Goal: Task Accomplishment & Management: Complete application form

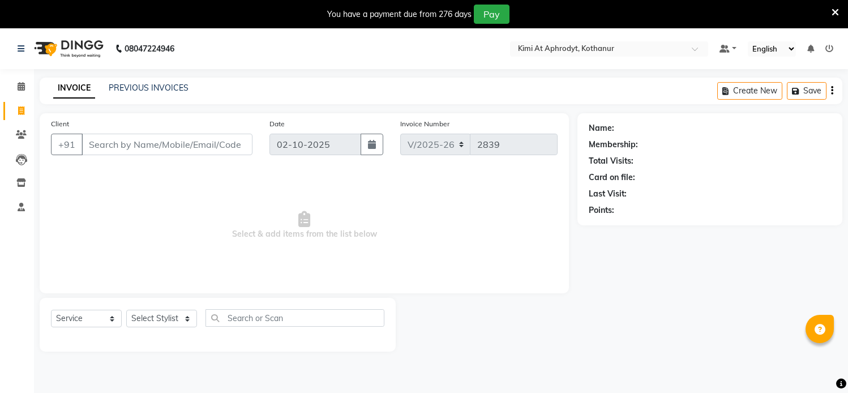
select select "7401"
select select "service"
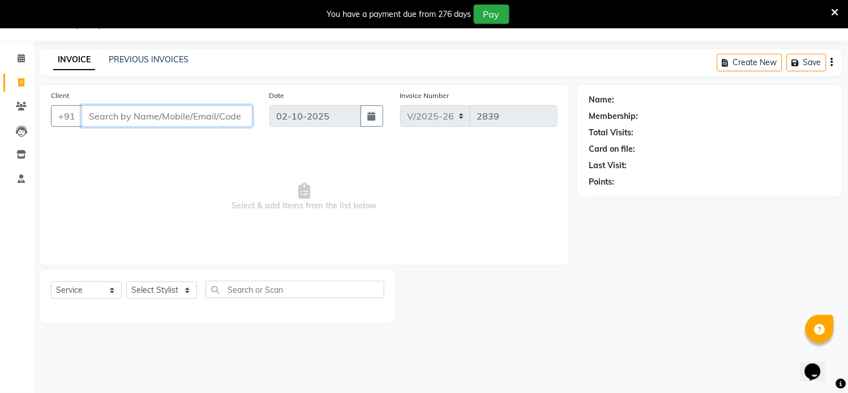
click at [186, 118] on input "Client" at bounding box center [167, 116] width 171 height 22
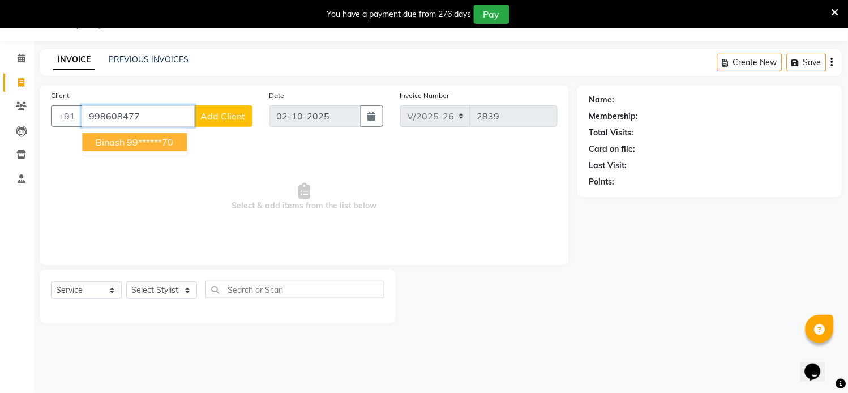
click at [172, 135] on button "Binash 99******70" at bounding box center [134, 142] width 105 height 18
type input "99******70"
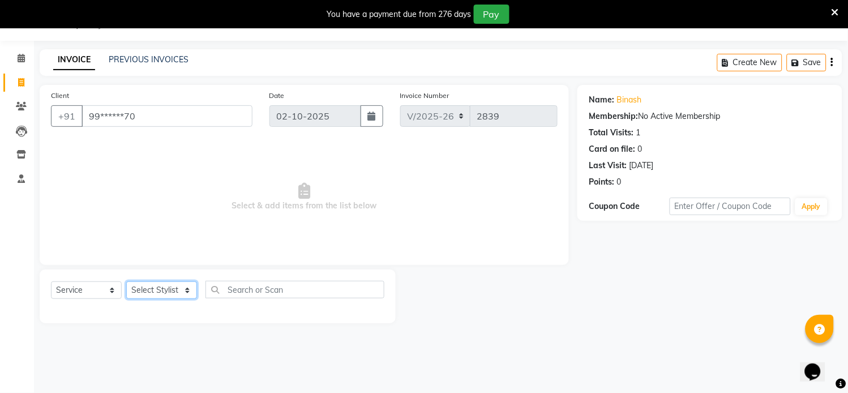
click at [177, 291] on select "Select Stylist [PERSON_NAME] Hriatpuii [PERSON_NAME] Kimi manager id [PERSON_NA…" at bounding box center [161, 290] width 71 height 18
select select "69729"
click at [126, 282] on select "Select Stylist [PERSON_NAME] Hriatpuii [PERSON_NAME] Kimi manager id [PERSON_NA…" at bounding box center [161, 290] width 71 height 18
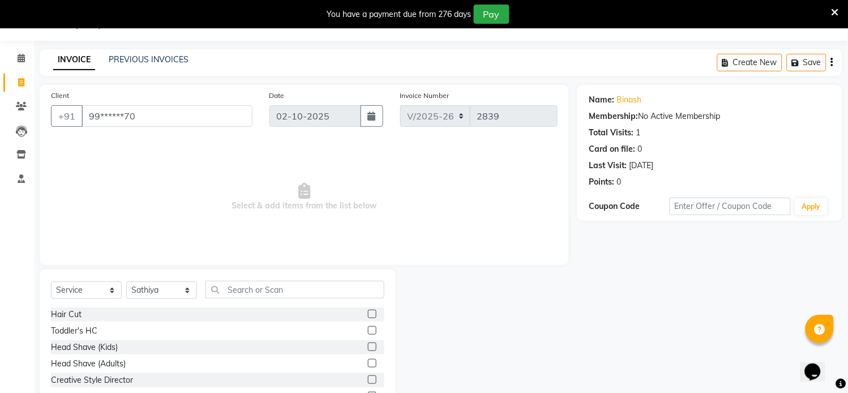
click at [368, 315] on label at bounding box center [372, 314] width 8 height 8
click at [368, 315] on input "checkbox" at bounding box center [371, 314] width 7 height 7
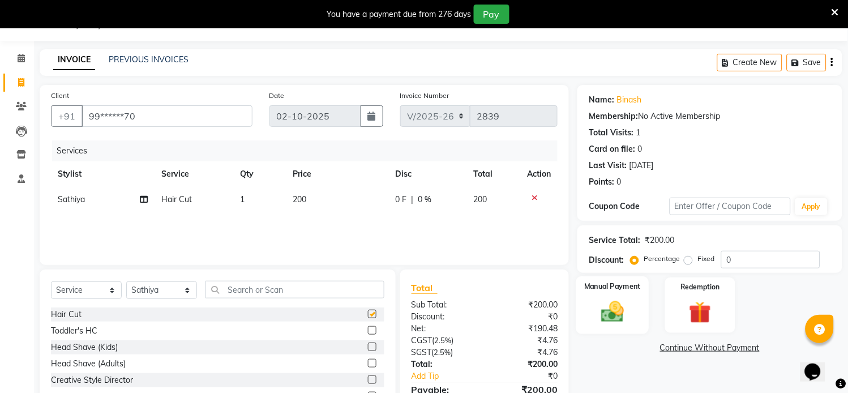
checkbox input "false"
click at [597, 309] on img at bounding box center [612, 312] width 37 height 27
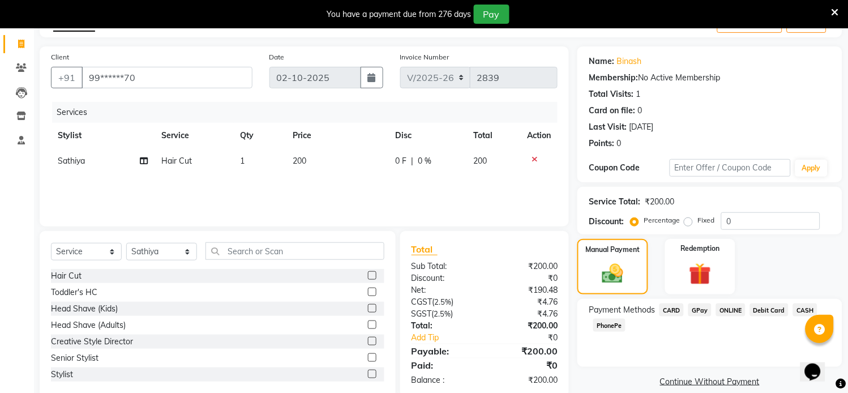
scroll to position [88, 0]
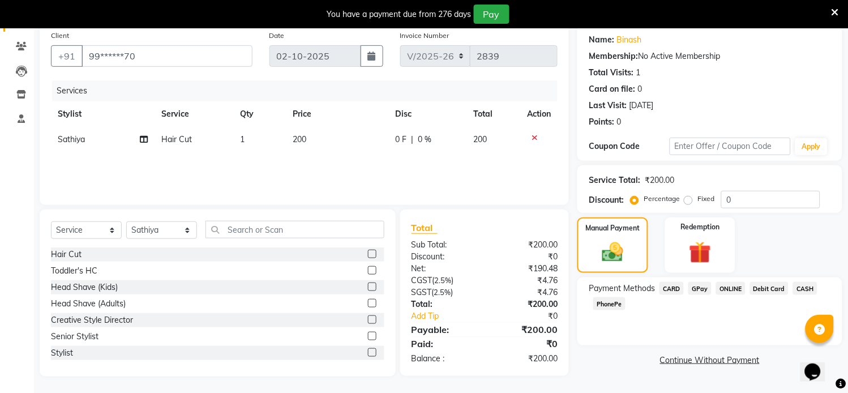
click at [702, 291] on span "GPay" at bounding box center [699, 288] width 23 height 13
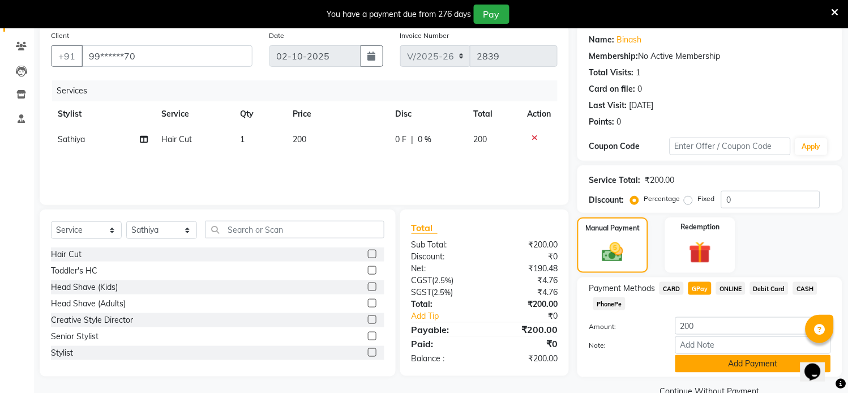
click at [740, 363] on button "Add Payment" at bounding box center [753, 364] width 156 height 18
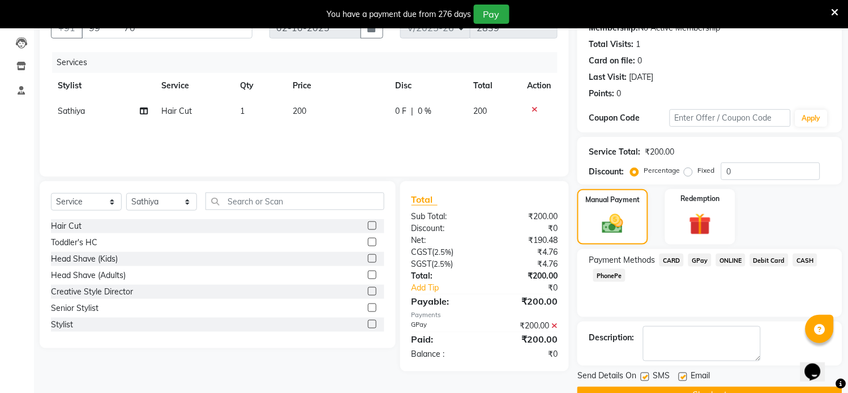
scroll to position [144, 0]
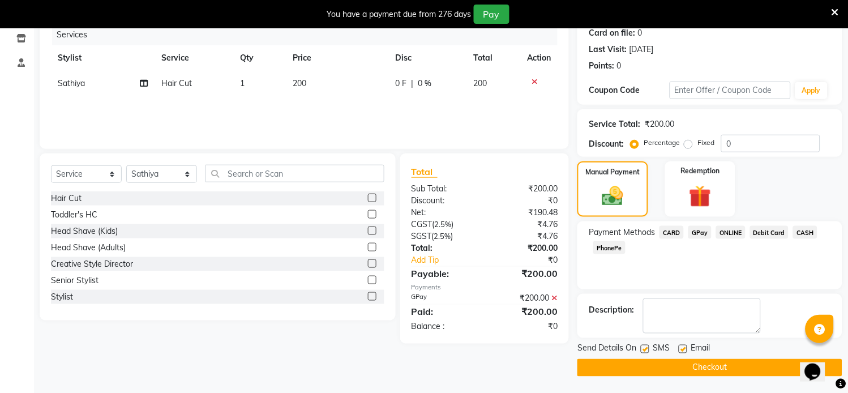
click at [726, 369] on button "Checkout" at bounding box center [709, 368] width 265 height 18
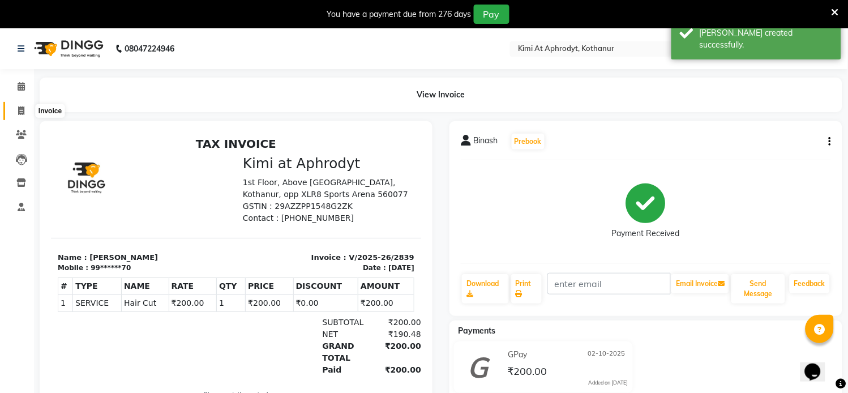
drag, startPoint x: 15, startPoint y: 110, endPoint x: 26, endPoint y: 118, distance: 13.4
click at [16, 110] on span at bounding box center [21, 111] width 20 height 13
select select "service"
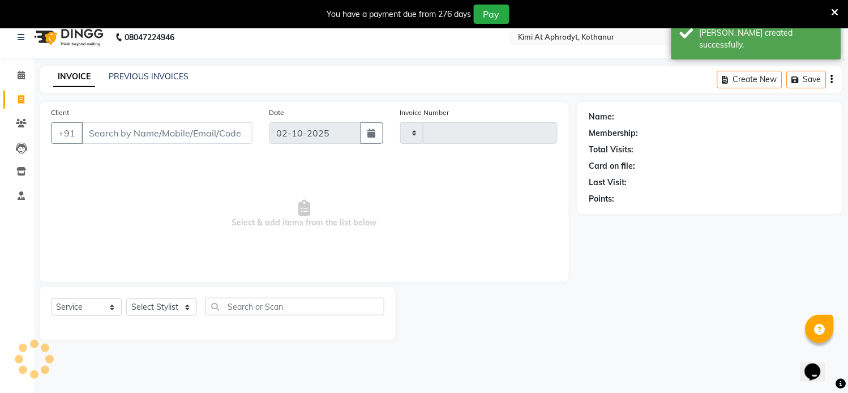
type input "2840"
select select "7401"
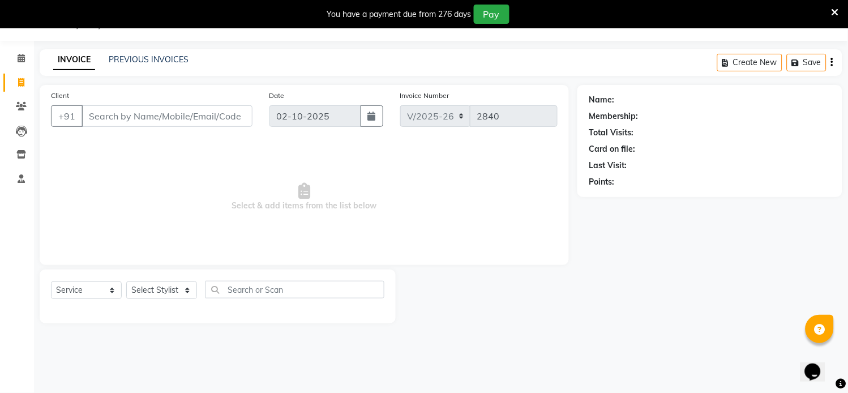
click at [182, 120] on input "Client" at bounding box center [167, 116] width 171 height 22
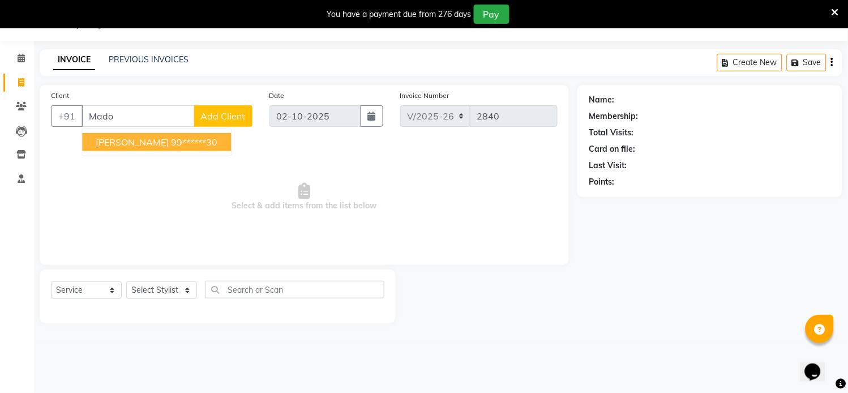
click at [185, 134] on button "[PERSON_NAME] 99******30" at bounding box center [156, 142] width 149 height 18
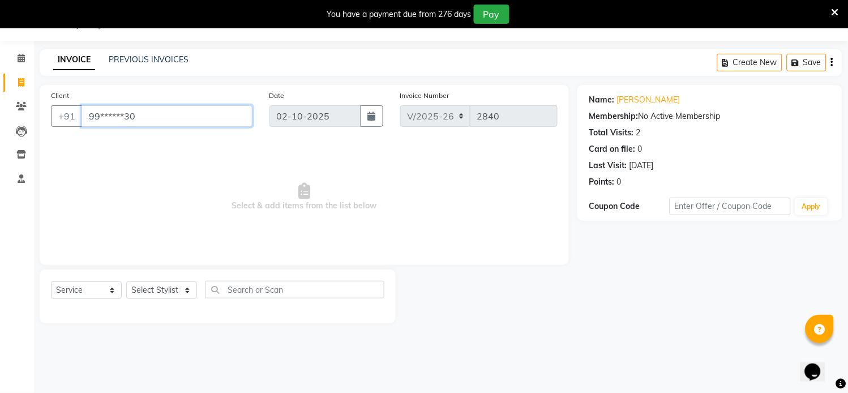
click at [158, 115] on input "99******30" at bounding box center [167, 116] width 171 height 22
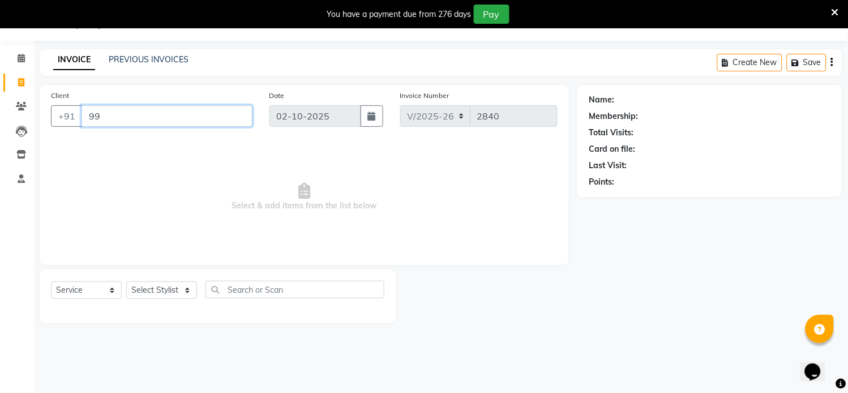
type input "9"
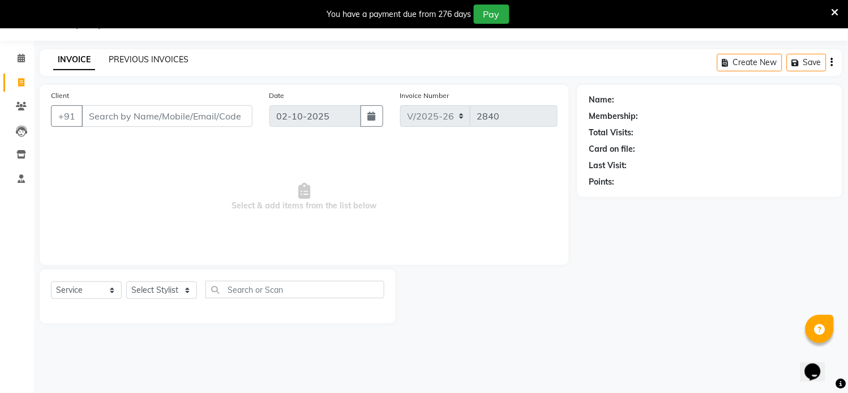
click at [172, 59] on link "PREVIOUS INVOICES" at bounding box center [149, 59] width 80 height 10
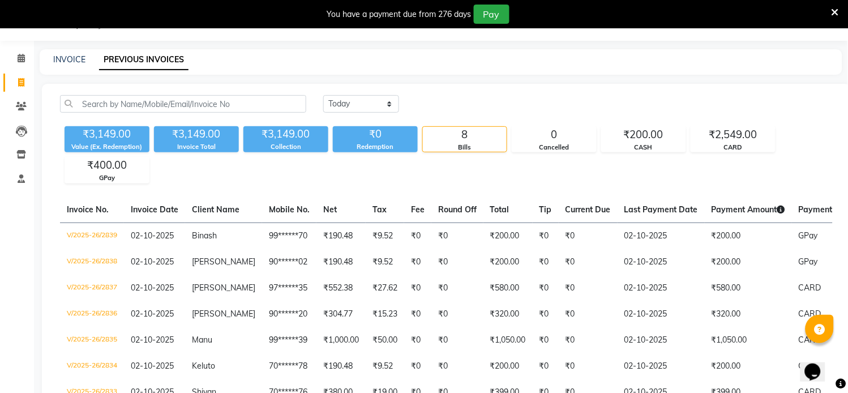
click at [68, 45] on div "08047224946 Select Location × Kimi At Aphrodyt, Kothanur Default Panel My Panel…" at bounding box center [424, 246] width 848 height 493
click at [64, 59] on link "INVOICE" at bounding box center [69, 59] width 32 height 10
select select "service"
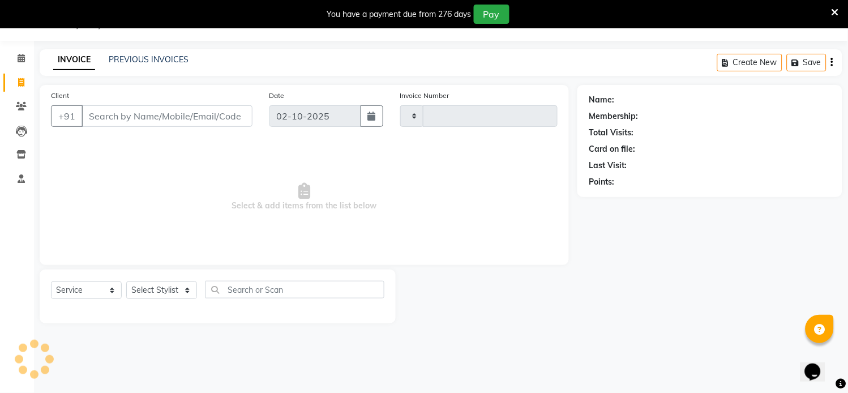
type input "2840"
select select "7401"
drag, startPoint x: 128, startPoint y: 106, endPoint x: 134, endPoint y: 104, distance: 6.5
click at [128, 106] on input "Client" at bounding box center [167, 116] width 171 height 22
type input "S"
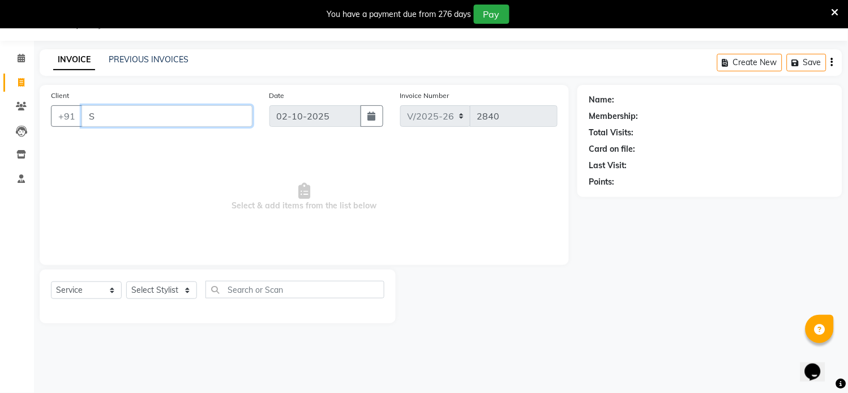
click at [148, 109] on input "S" at bounding box center [167, 116] width 171 height 22
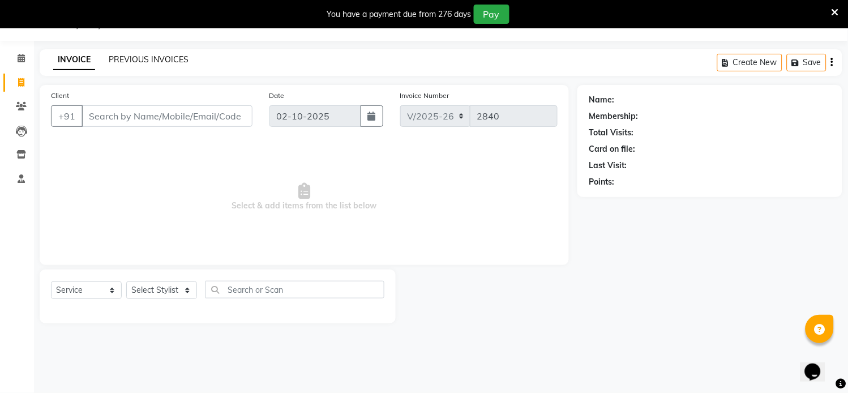
click at [160, 55] on link "PREVIOUS INVOICES" at bounding box center [149, 59] width 80 height 10
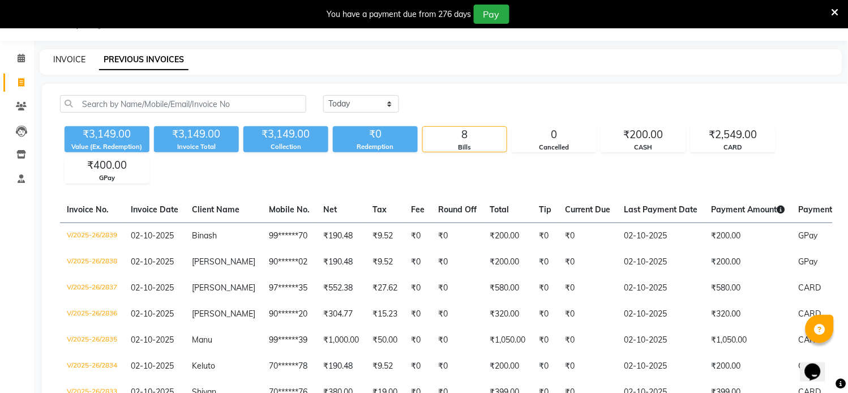
click at [75, 57] on link "INVOICE" at bounding box center [69, 59] width 32 height 10
select select "service"
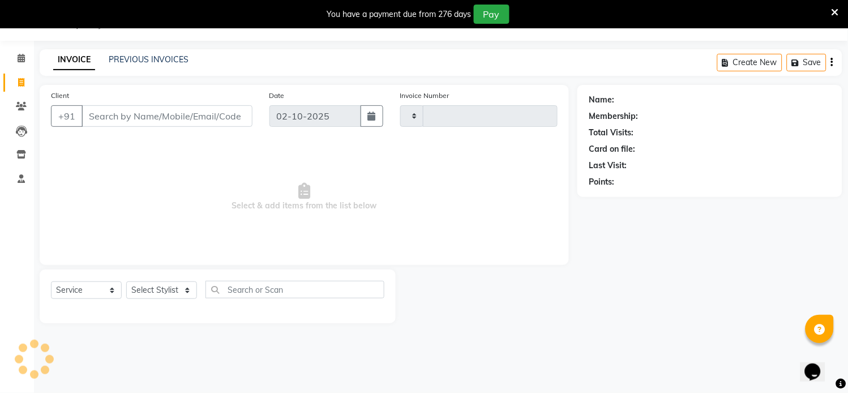
type input "2840"
select select "7401"
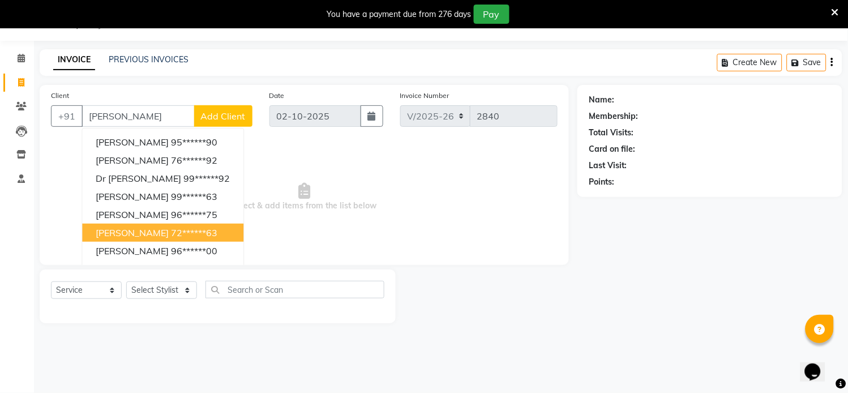
click at [171, 227] on ngb-highlight "72******63" at bounding box center [194, 232] width 46 height 11
type input "72******63"
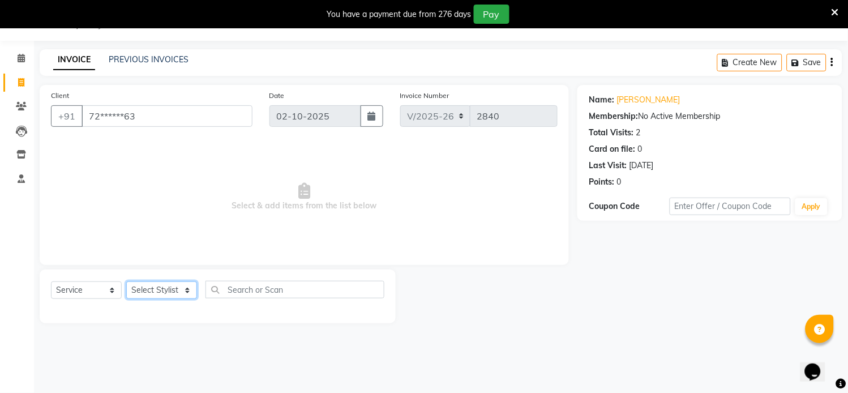
click at [157, 292] on select "Select Stylist [PERSON_NAME] Hriatpuii [PERSON_NAME] Kimi manager id [PERSON_NA…" at bounding box center [161, 290] width 71 height 18
select select "69732"
click at [126, 282] on select "Select Stylist [PERSON_NAME] Hriatpuii [PERSON_NAME] Kimi manager id [PERSON_NA…" at bounding box center [161, 290] width 71 height 18
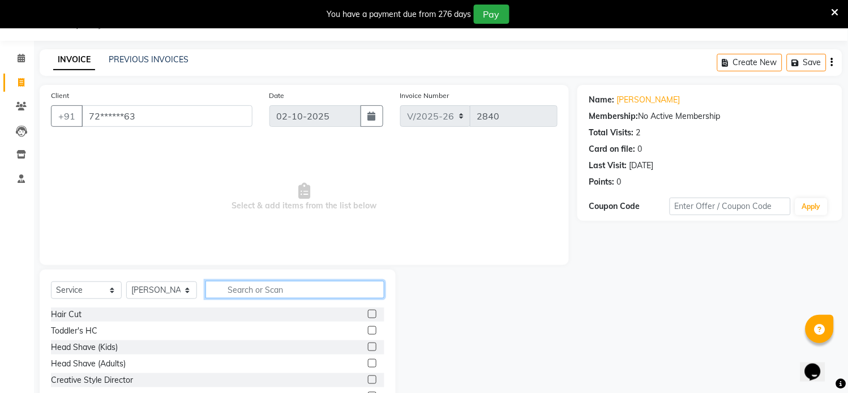
click at [241, 285] on input "text" at bounding box center [294, 290] width 179 height 18
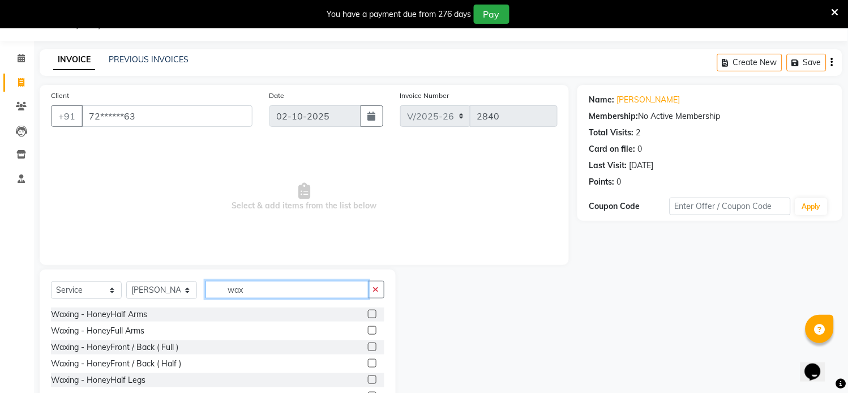
type input "wax"
click at [368, 330] on label at bounding box center [372, 330] width 8 height 8
click at [368, 330] on input "checkbox" at bounding box center [371, 330] width 7 height 7
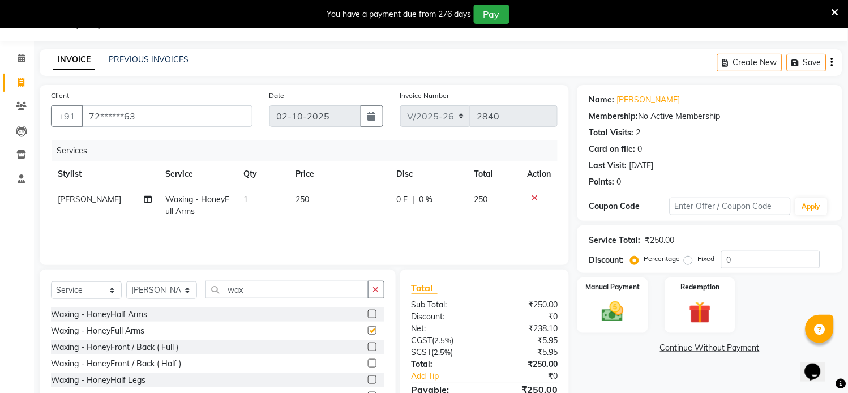
checkbox input "false"
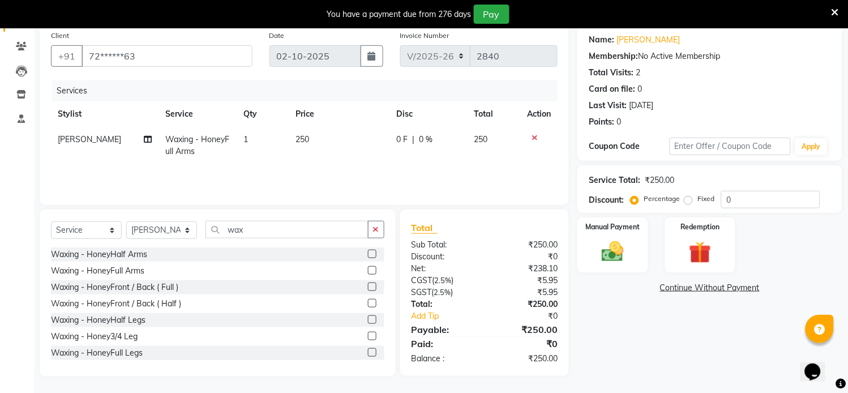
scroll to position [63, 0]
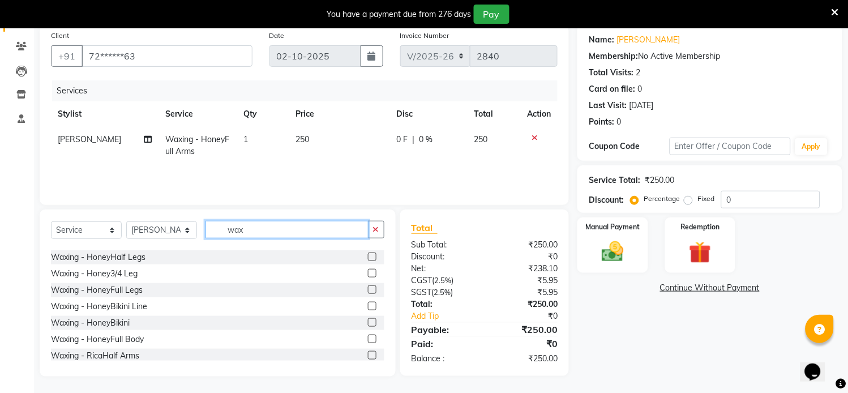
click at [278, 233] on input "wax" at bounding box center [286, 230] width 163 height 18
type input "w"
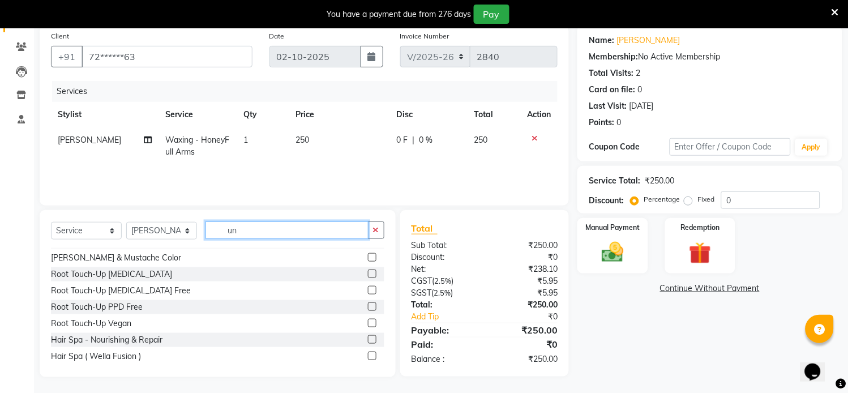
scroll to position [0, 0]
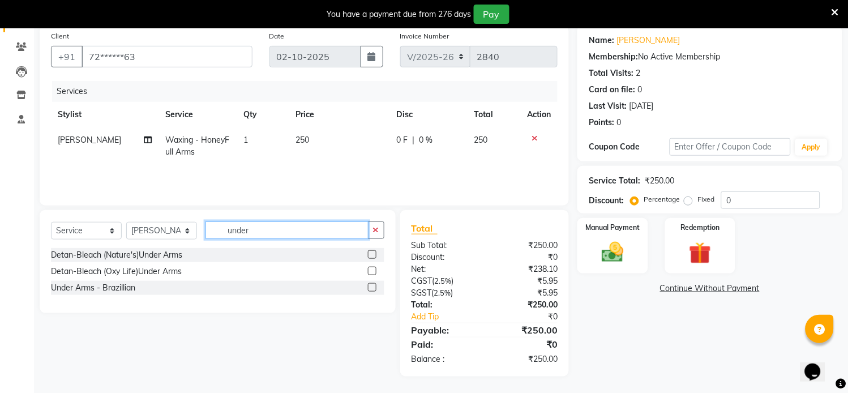
type input "under"
click at [369, 286] on label at bounding box center [372, 287] width 8 height 8
click at [369, 286] on input "checkbox" at bounding box center [371, 287] width 7 height 7
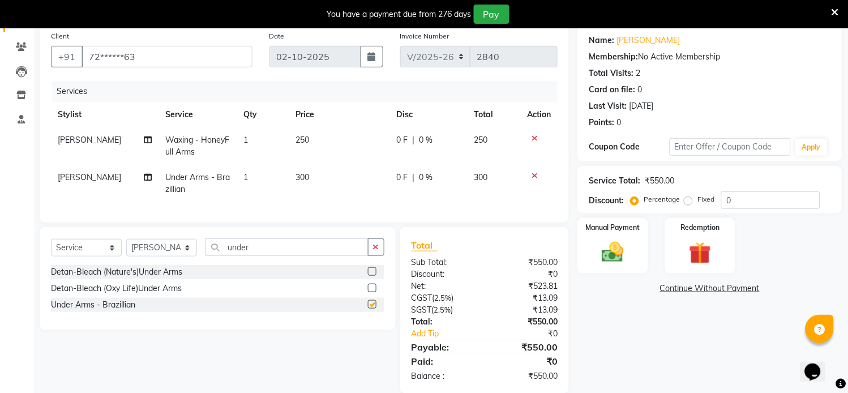
checkbox input "false"
click at [411, 188] on td "0 F | 0 %" at bounding box center [429, 183] width 78 height 37
select select "69732"
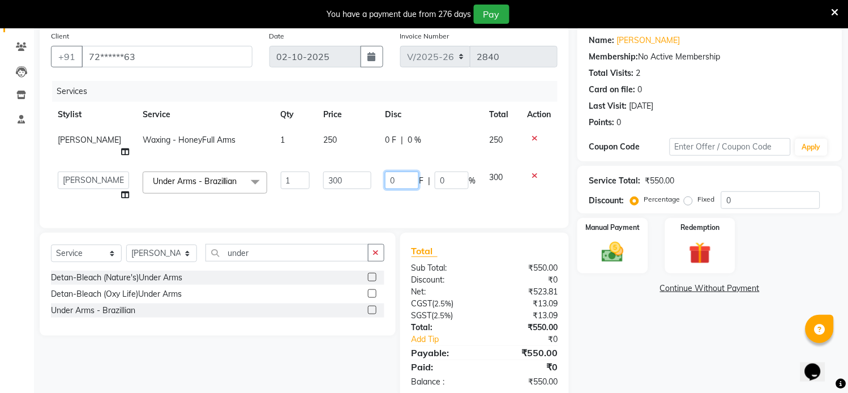
click at [401, 172] on input "0" at bounding box center [402, 181] width 34 height 18
type input "200"
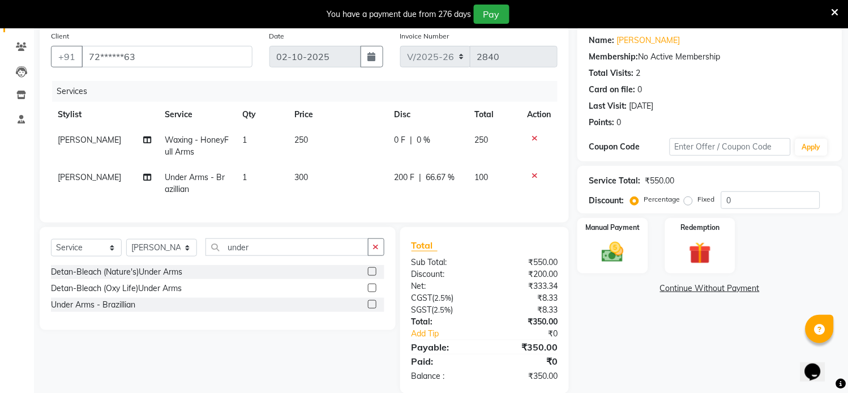
click at [459, 188] on td "200 F | 66.67 %" at bounding box center [427, 183] width 80 height 37
select select "69732"
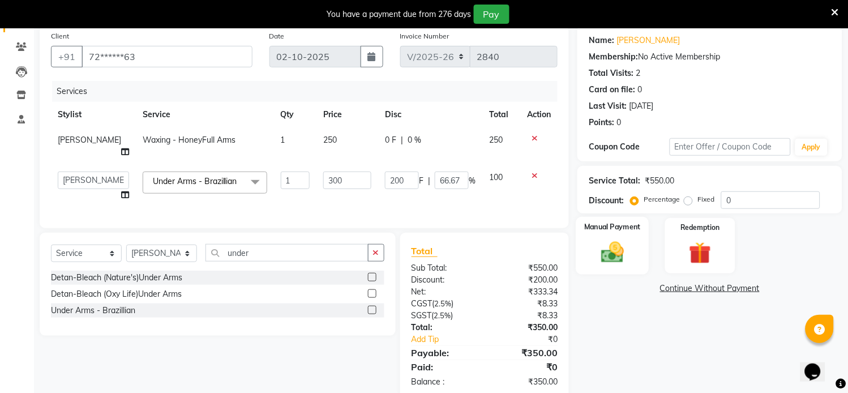
click at [619, 258] on img at bounding box center [612, 252] width 37 height 27
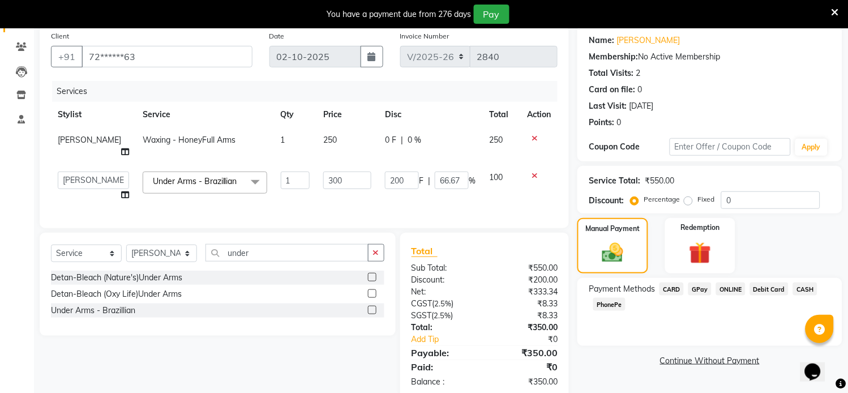
click at [696, 291] on span "GPay" at bounding box center [699, 288] width 23 height 13
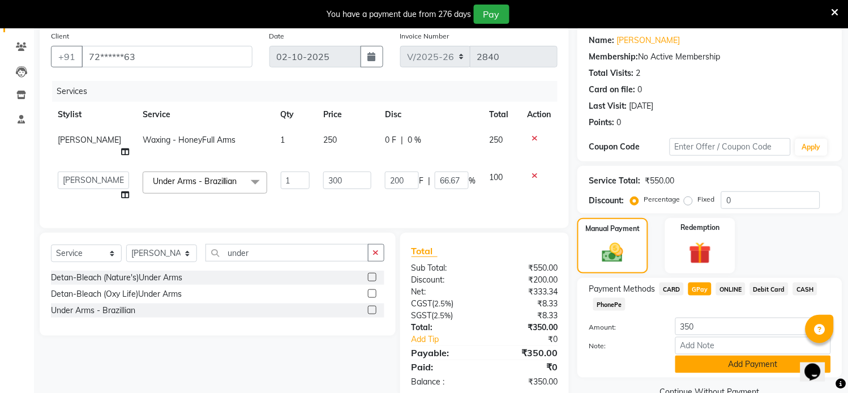
click at [700, 366] on button "Add Payment" at bounding box center [753, 364] width 156 height 18
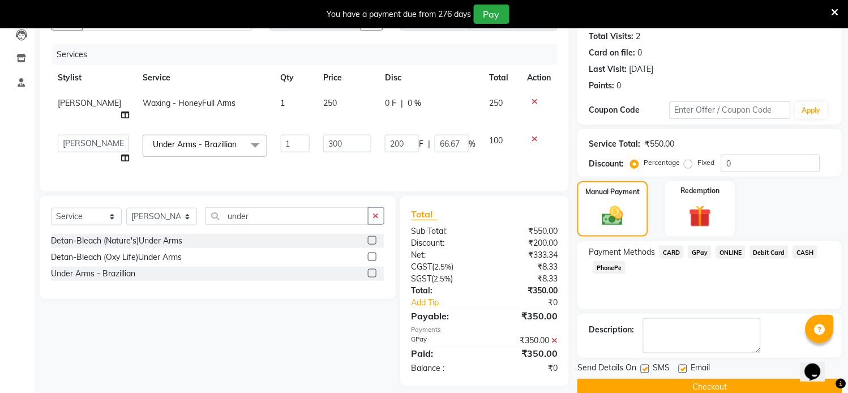
scroll to position [144, 0]
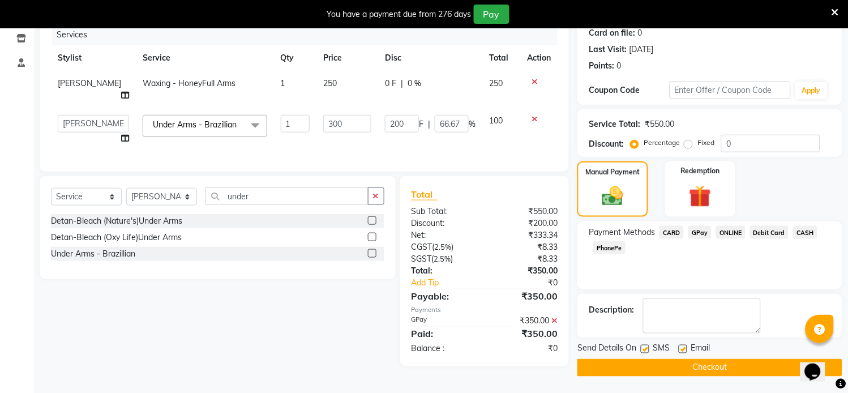
click at [687, 366] on button "Checkout" at bounding box center [709, 368] width 265 height 18
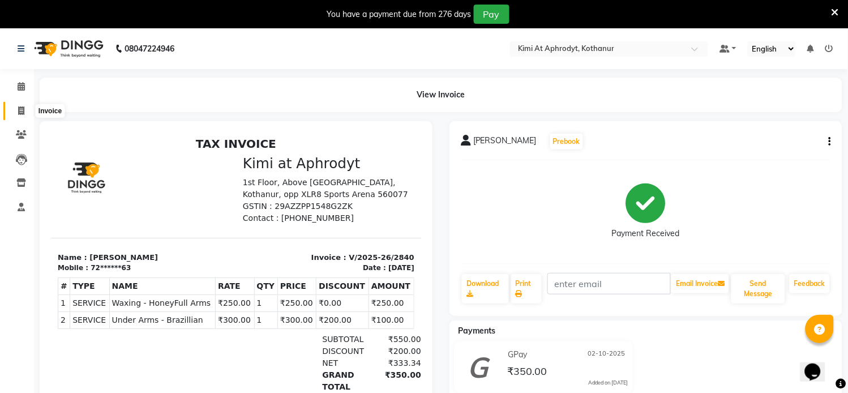
click at [18, 113] on icon at bounding box center [21, 110] width 6 height 8
select select "service"
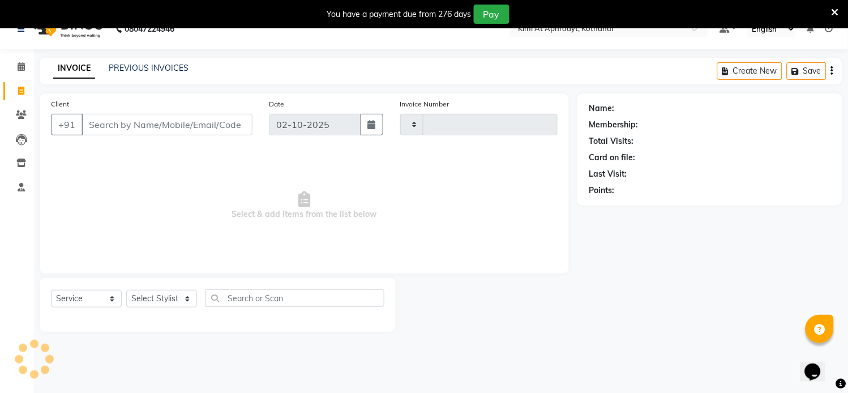
type input "2841"
select select "7401"
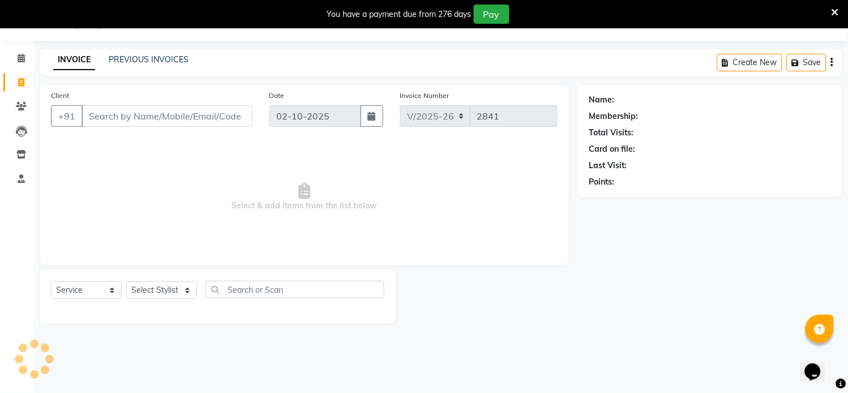
click at [132, 125] on input "Client" at bounding box center [167, 116] width 171 height 22
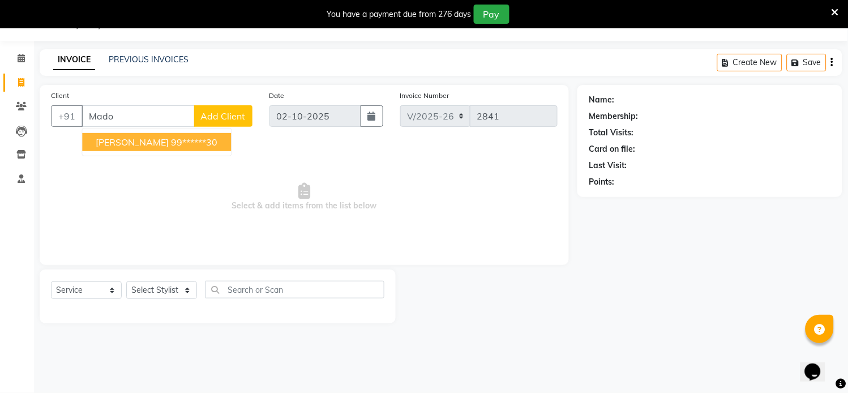
click at [172, 140] on ngb-highlight "99******30" at bounding box center [194, 141] width 46 height 11
type input "99******30"
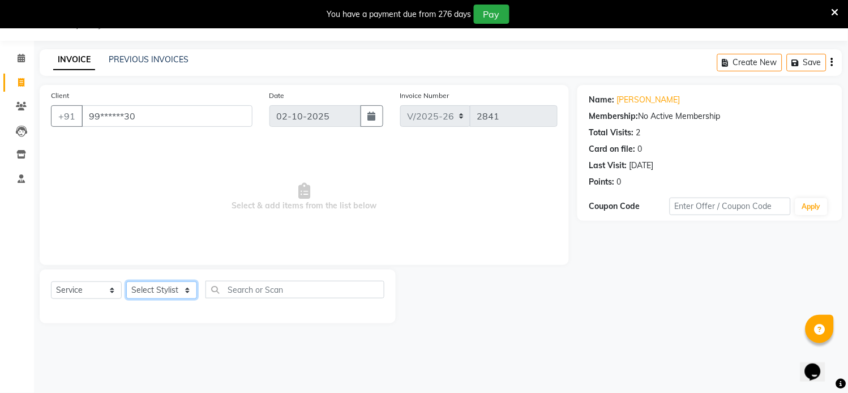
click at [163, 290] on select "Select Stylist [PERSON_NAME] Hriatpuii [PERSON_NAME] Kimi manager id [PERSON_NA…" at bounding box center [161, 290] width 71 height 18
select select "69735"
click at [126, 282] on select "Select Stylist [PERSON_NAME] Hriatpuii [PERSON_NAME] Kimi manager id [PERSON_NA…" at bounding box center [161, 290] width 71 height 18
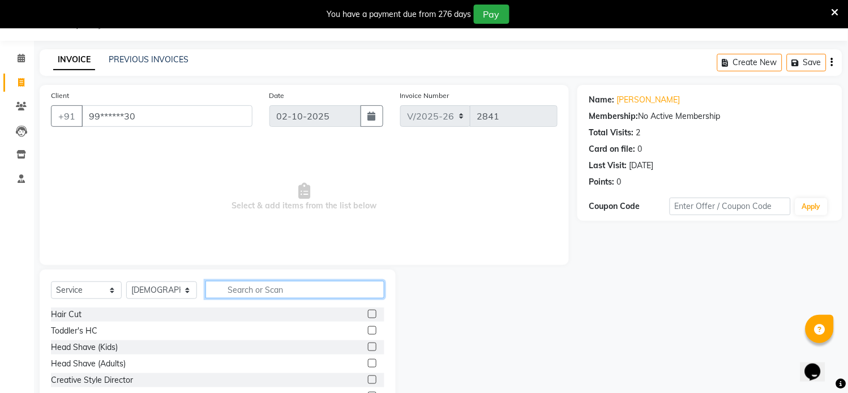
click at [281, 295] on input "text" at bounding box center [294, 290] width 179 height 18
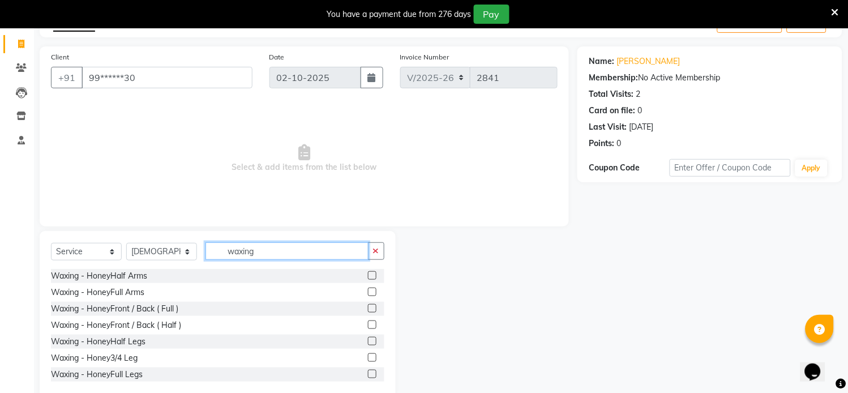
scroll to position [88, 0]
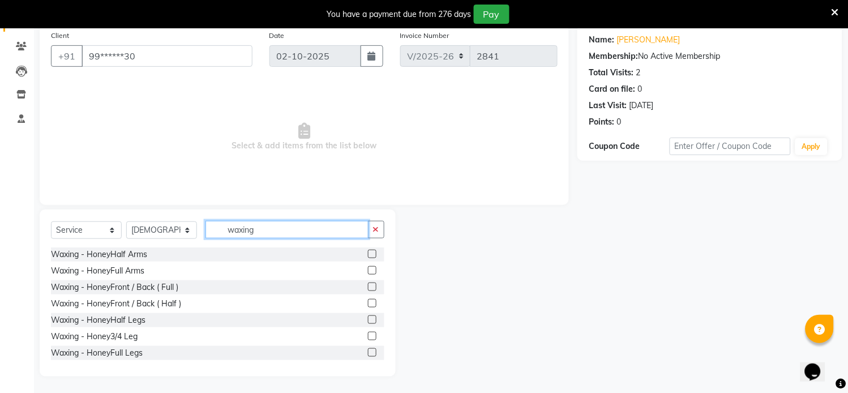
type input "waxing"
click at [368, 272] on label at bounding box center [372, 270] width 8 height 8
click at [368, 272] on input "checkbox" at bounding box center [371, 270] width 7 height 7
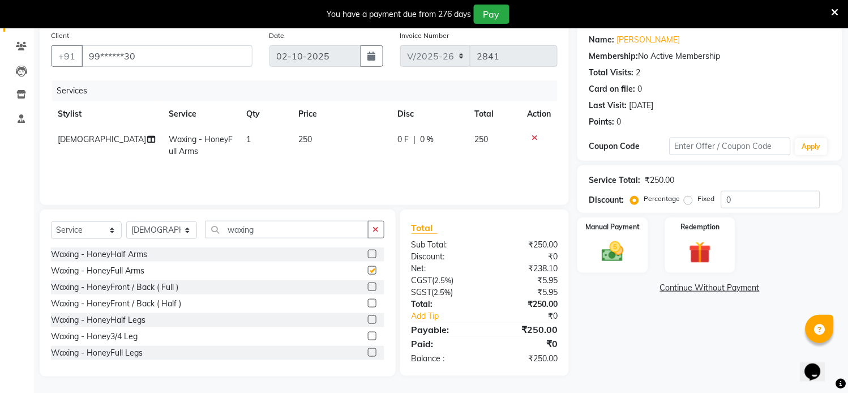
checkbox input "false"
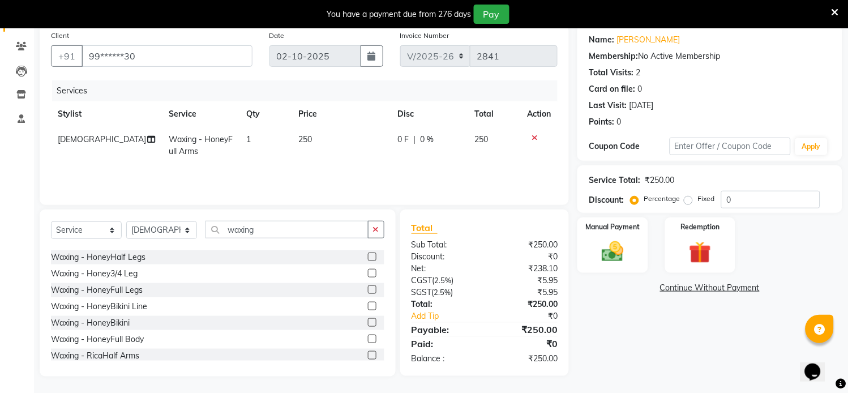
click at [368, 286] on label at bounding box center [372, 289] width 8 height 8
click at [368, 286] on input "checkbox" at bounding box center [371, 289] width 7 height 7
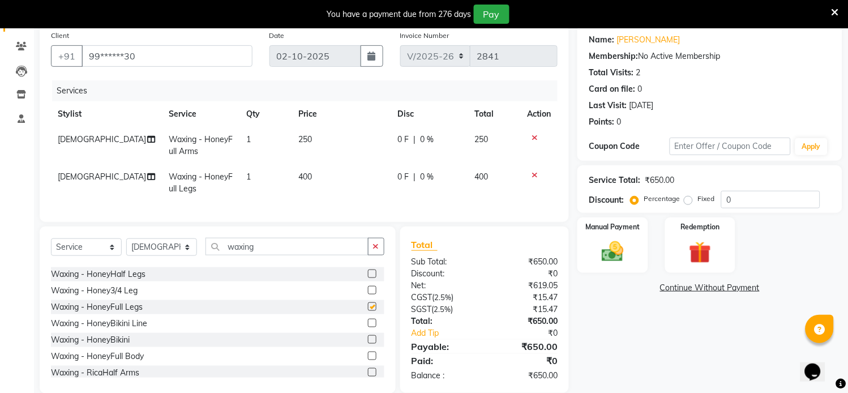
checkbox input "false"
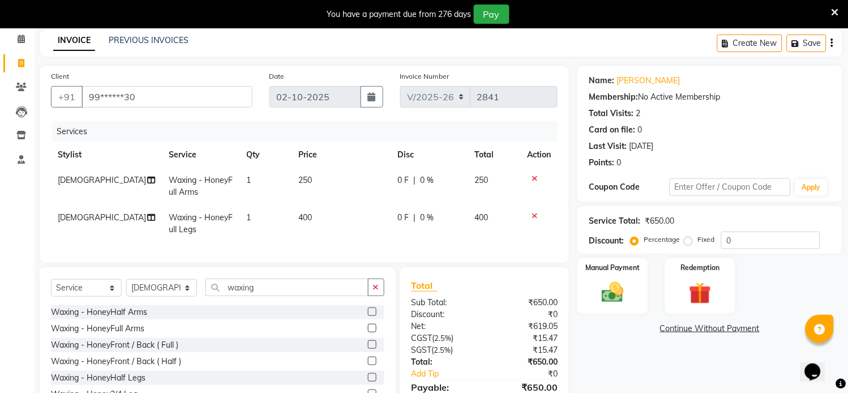
scroll to position [25, 0]
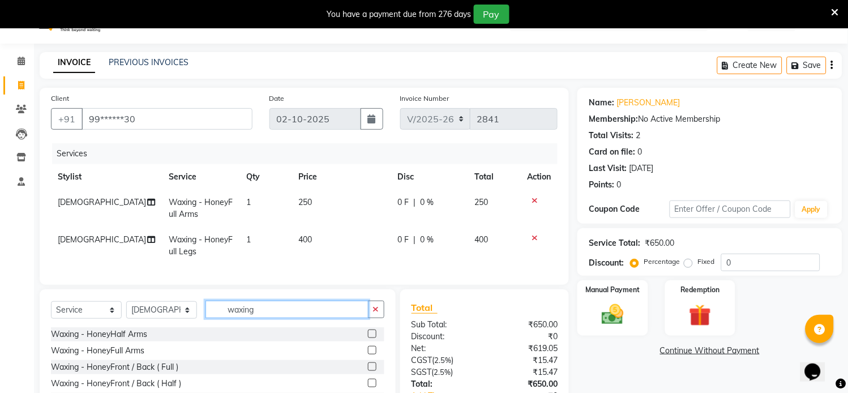
click at [305, 318] on input "waxing" at bounding box center [286, 310] width 163 height 18
type input "w"
type input "under"
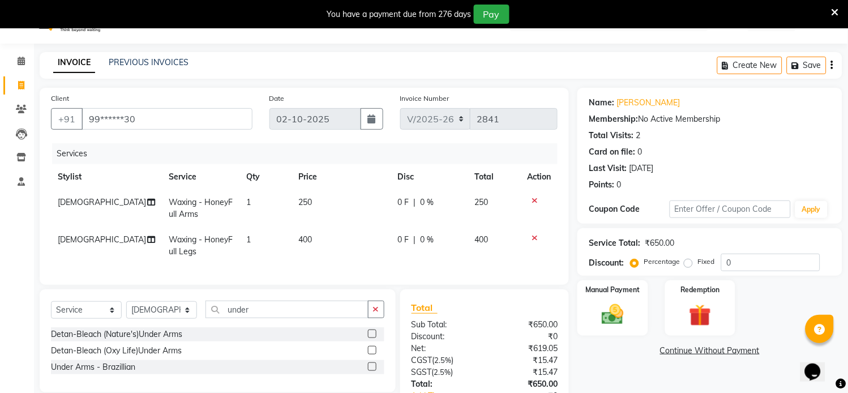
click at [369, 371] on label at bounding box center [372, 366] width 8 height 8
click at [369, 371] on input "checkbox" at bounding box center [371, 366] width 7 height 7
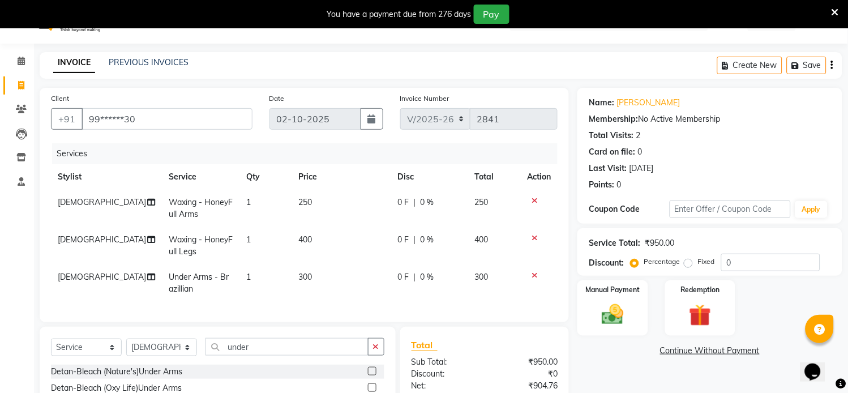
checkbox input "false"
click at [395, 262] on td "0 F | 0 %" at bounding box center [429, 245] width 77 height 37
select select "69735"
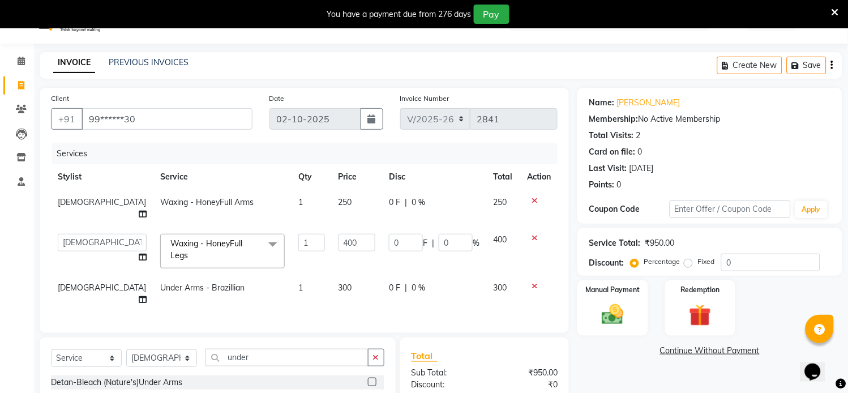
click at [391, 282] on td "0 F | 0 %" at bounding box center [434, 293] width 104 height 37
select select "69735"
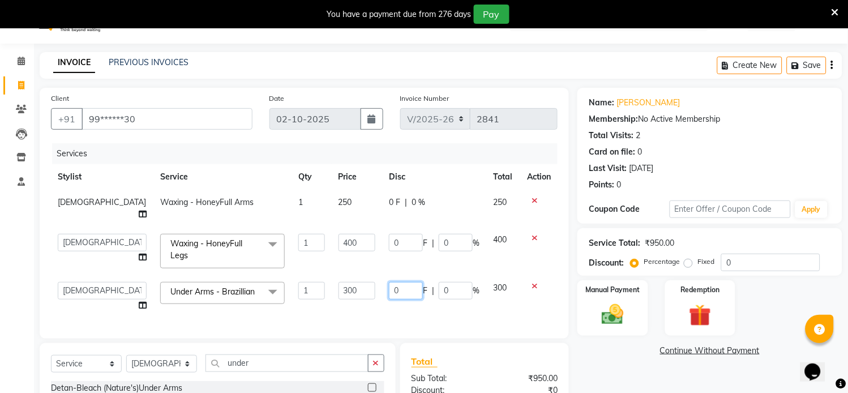
click at [392, 282] on input "0" at bounding box center [406, 291] width 34 height 18
type input "200"
click at [454, 291] on div "Services Stylist Service Qty Price Disc Total Action Zovi Waxing - HoneyFull Ar…" at bounding box center [304, 235] width 507 height 184
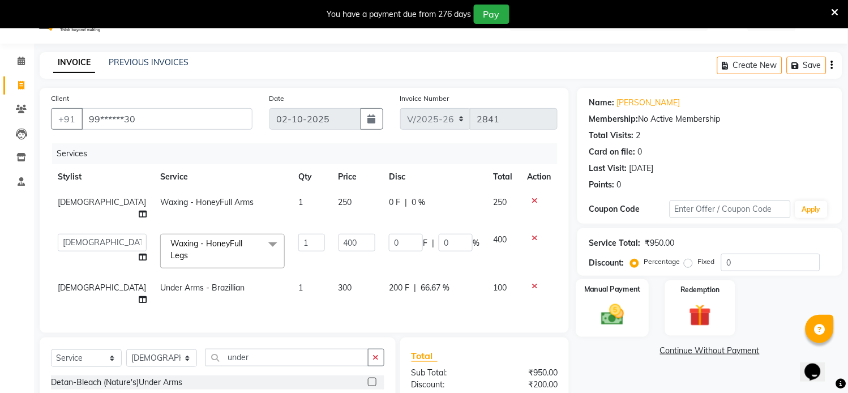
click at [632, 308] on div "Manual Payment" at bounding box center [612, 308] width 73 height 58
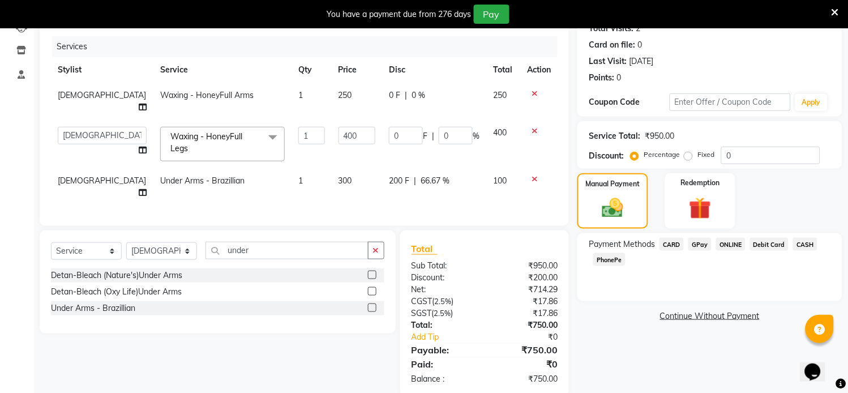
scroll to position [140, 0]
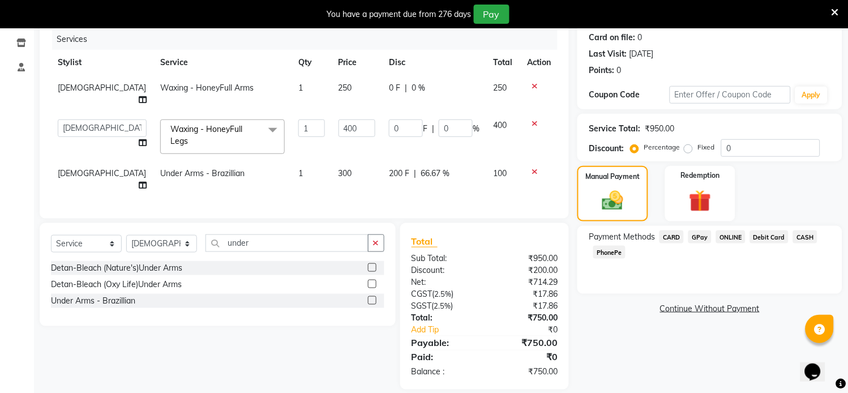
click at [702, 233] on span "GPay" at bounding box center [699, 236] width 23 height 13
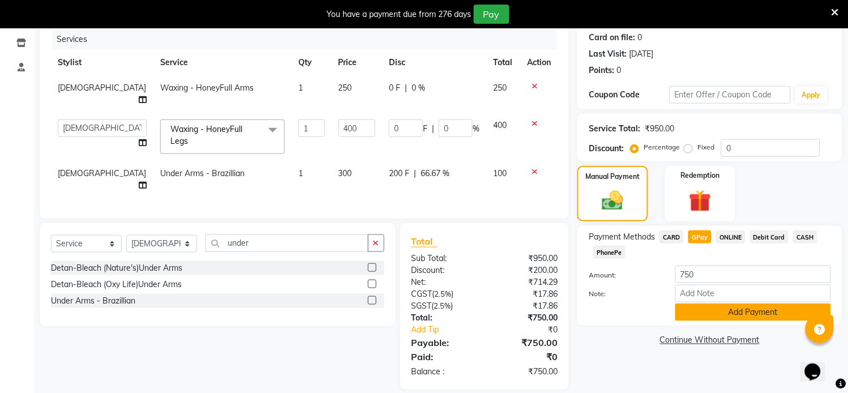
click at [726, 314] on button "Add Payment" at bounding box center [753, 312] width 156 height 18
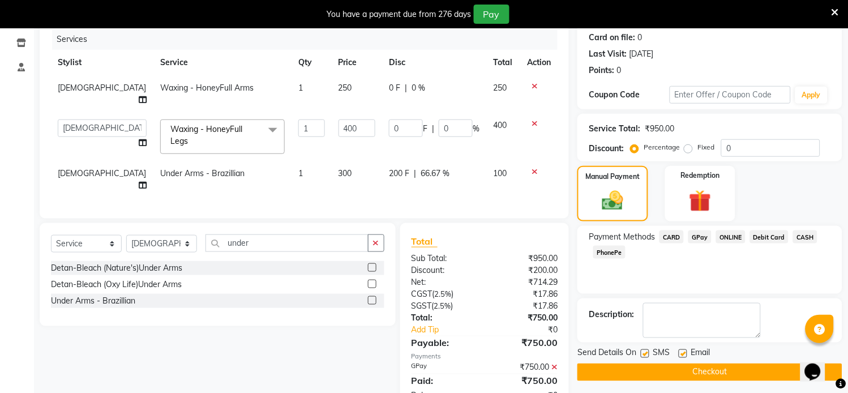
click at [709, 371] on button "Checkout" at bounding box center [709, 372] width 265 height 18
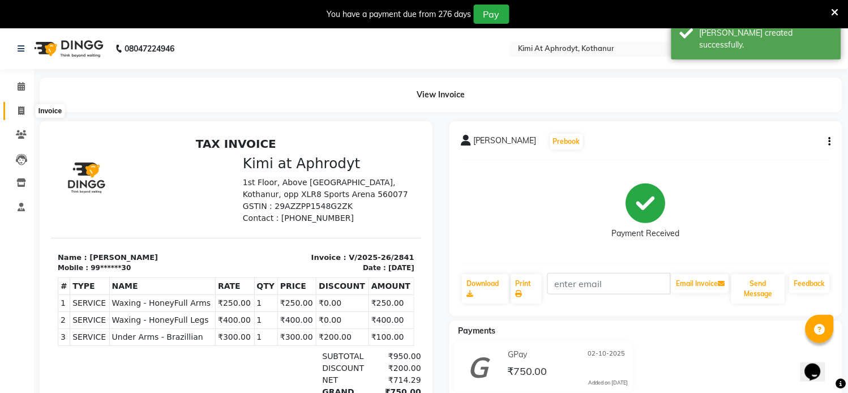
click at [14, 106] on span at bounding box center [21, 111] width 20 height 13
select select "7401"
select select "service"
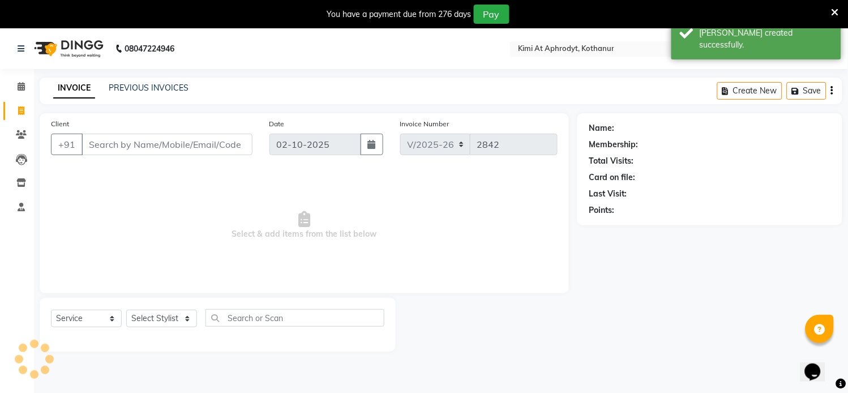
scroll to position [28, 0]
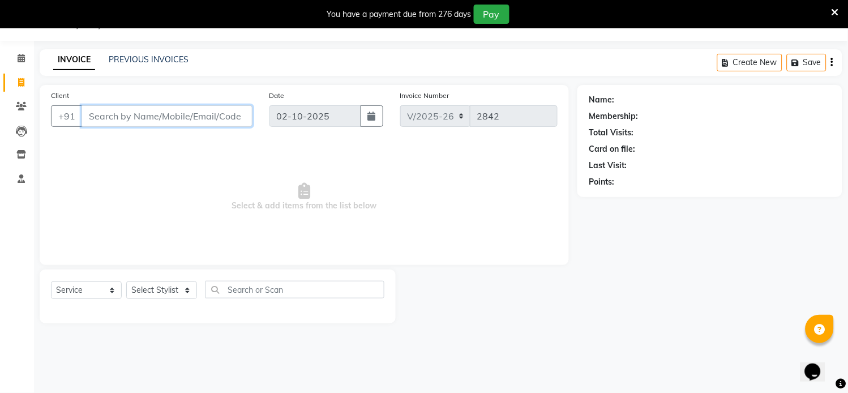
click at [114, 119] on input "Client" at bounding box center [167, 116] width 171 height 22
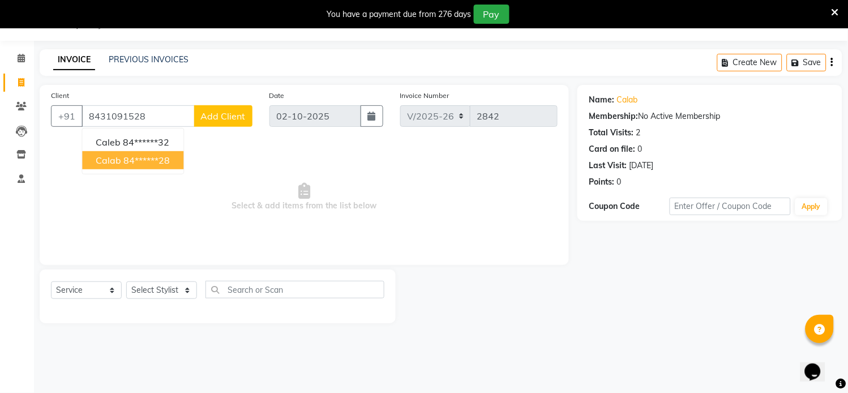
click at [123, 163] on ngb-highlight "84******28" at bounding box center [146, 160] width 46 height 11
type input "84******28"
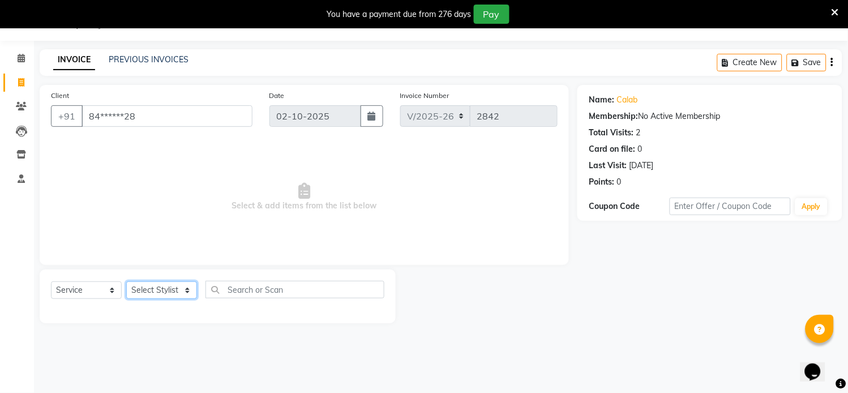
click at [178, 294] on select "Select Stylist [PERSON_NAME] Hriatpuii [PERSON_NAME] Kimi manager id [PERSON_NA…" at bounding box center [161, 290] width 71 height 18
select select "69730"
click at [126, 282] on select "Select Stylist [PERSON_NAME] Hriatpuii [PERSON_NAME] Kimi manager id [PERSON_NA…" at bounding box center [161, 290] width 71 height 18
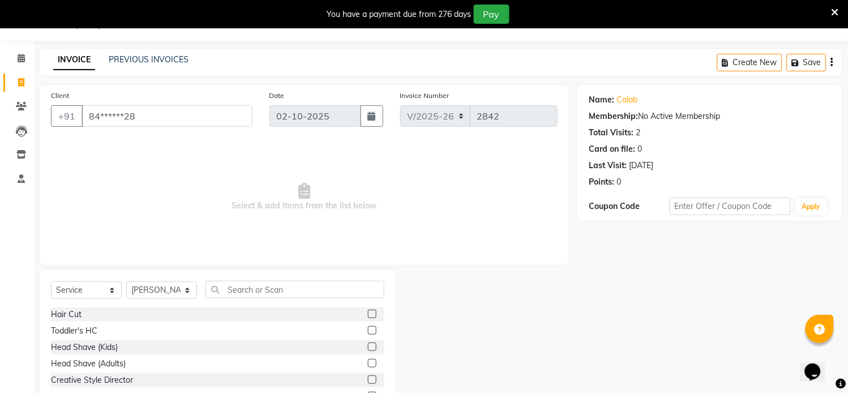
click at [368, 312] on label at bounding box center [372, 314] width 8 height 8
click at [368, 312] on input "checkbox" at bounding box center [371, 314] width 7 height 7
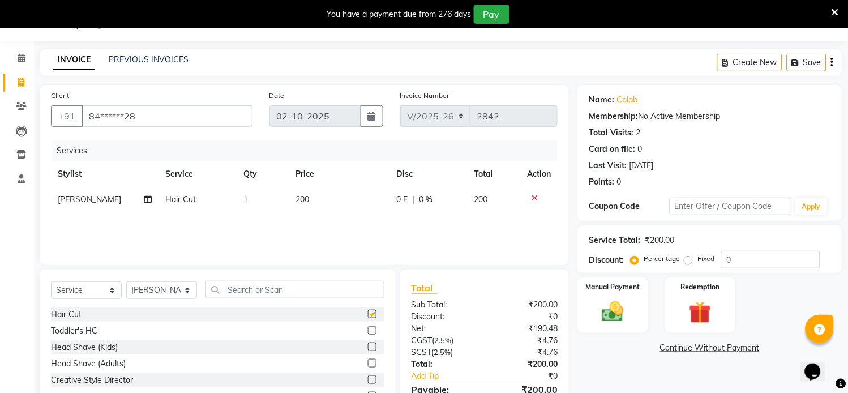
checkbox input "false"
click at [619, 318] on img at bounding box center [612, 312] width 37 height 27
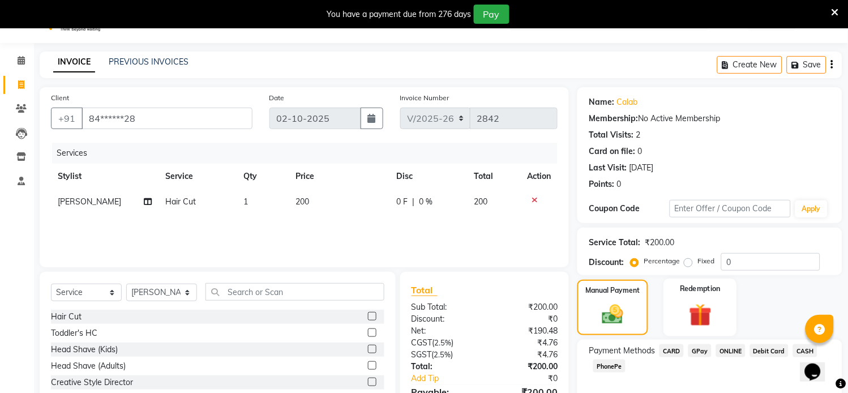
scroll to position [25, 0]
click at [705, 358] on div "GPay" at bounding box center [698, 352] width 28 height 15
drag, startPoint x: 705, startPoint y: 358, endPoint x: 705, endPoint y: 351, distance: 6.8
click at [705, 357] on div "GPay" at bounding box center [698, 352] width 28 height 15
click at [705, 353] on span "GPay" at bounding box center [699, 351] width 23 height 13
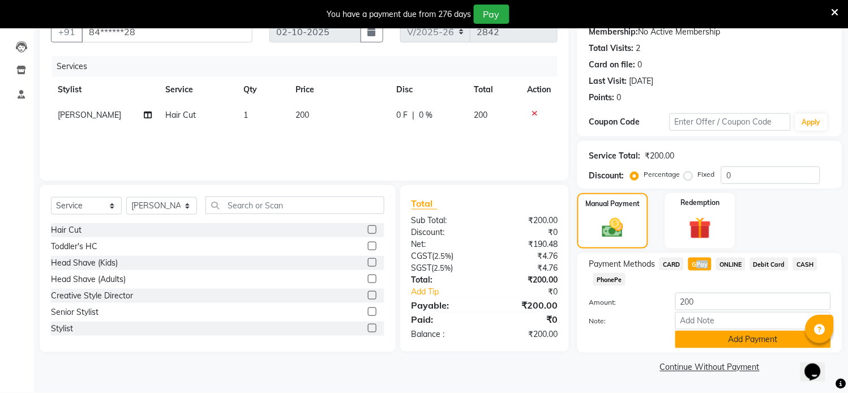
click at [711, 337] on button "Add Payment" at bounding box center [753, 340] width 156 height 18
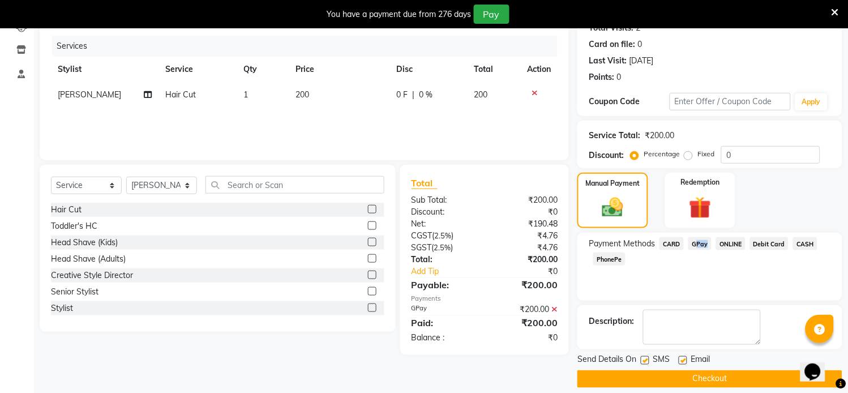
scroll to position [144, 0]
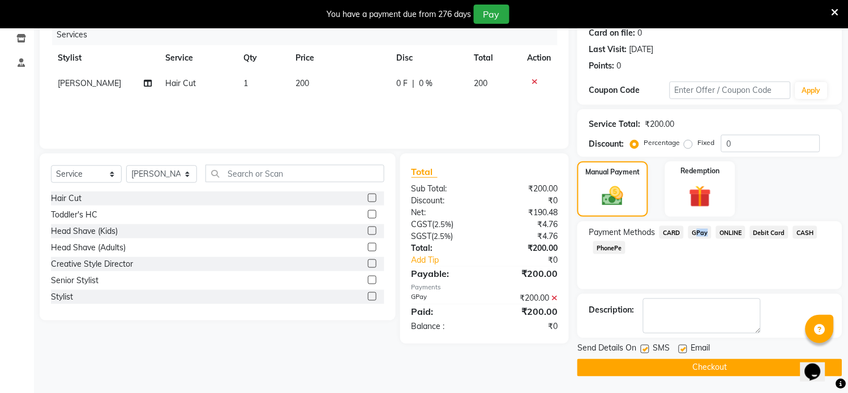
click at [708, 371] on button "Checkout" at bounding box center [709, 368] width 265 height 18
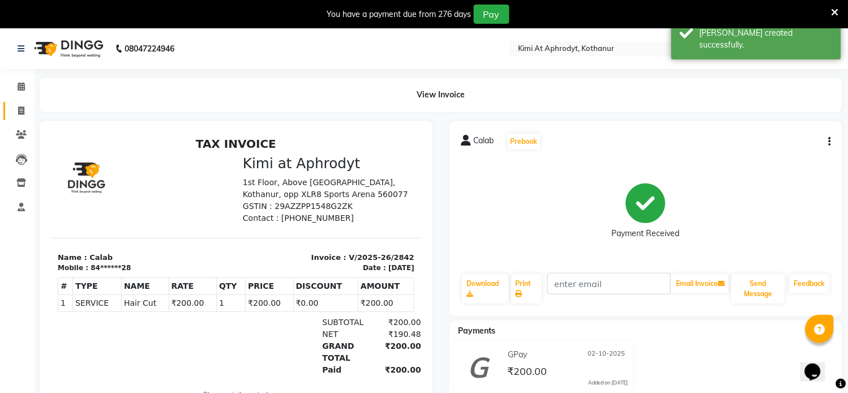
click at [4, 112] on link "Invoice" at bounding box center [16, 111] width 27 height 19
select select "7401"
select select "service"
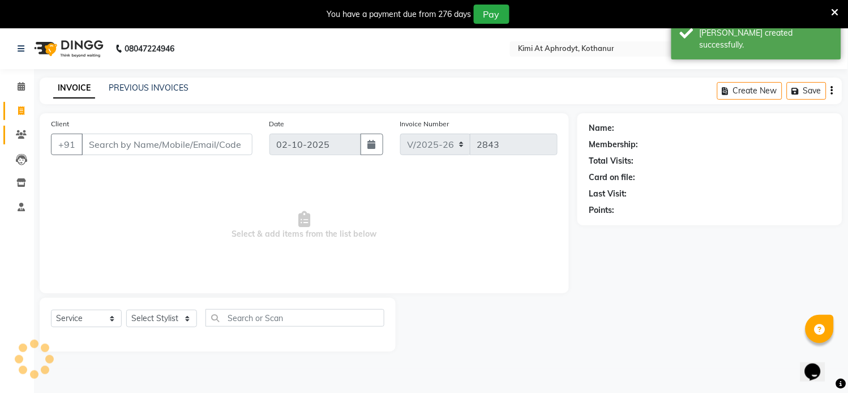
scroll to position [28, 0]
